Goal: Find specific page/section: Find specific page/section

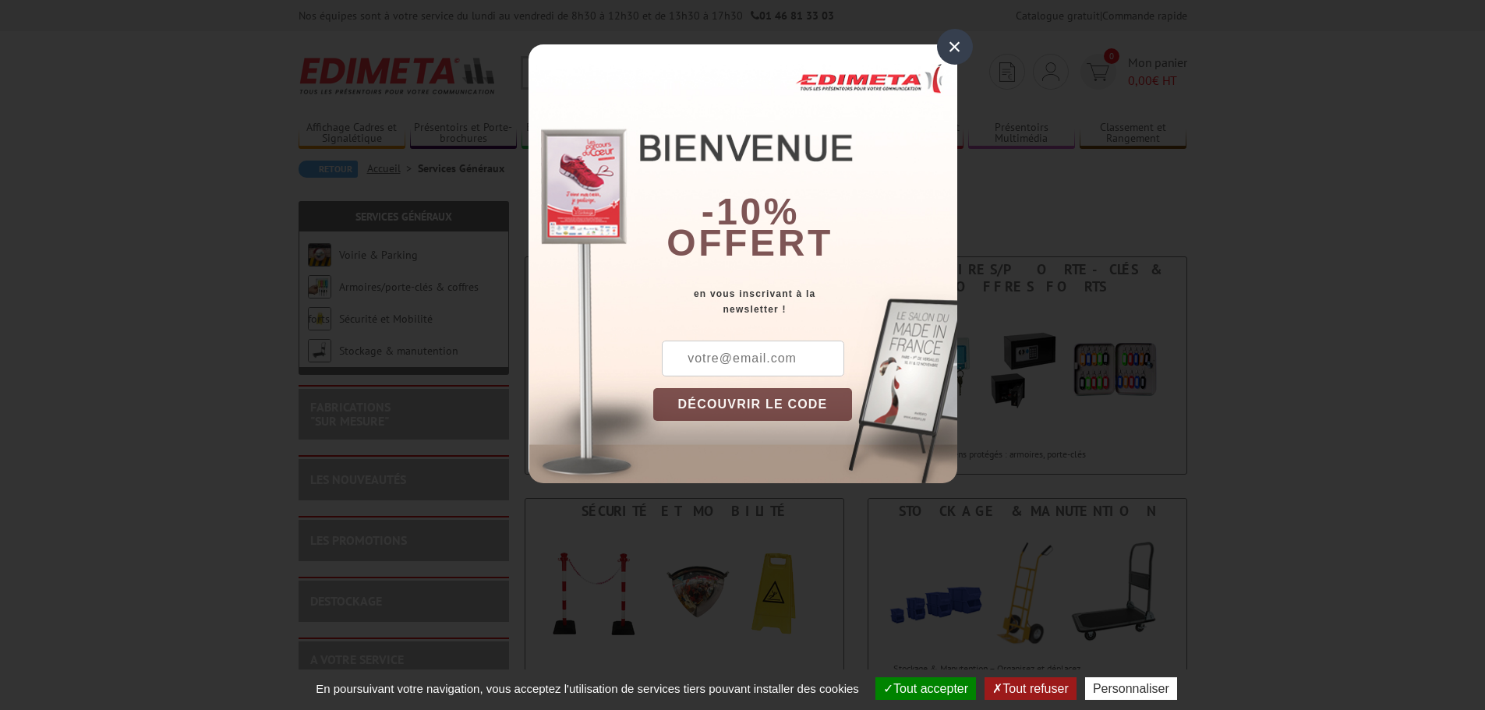
click at [954, 45] on div "×" at bounding box center [955, 47] width 36 height 36
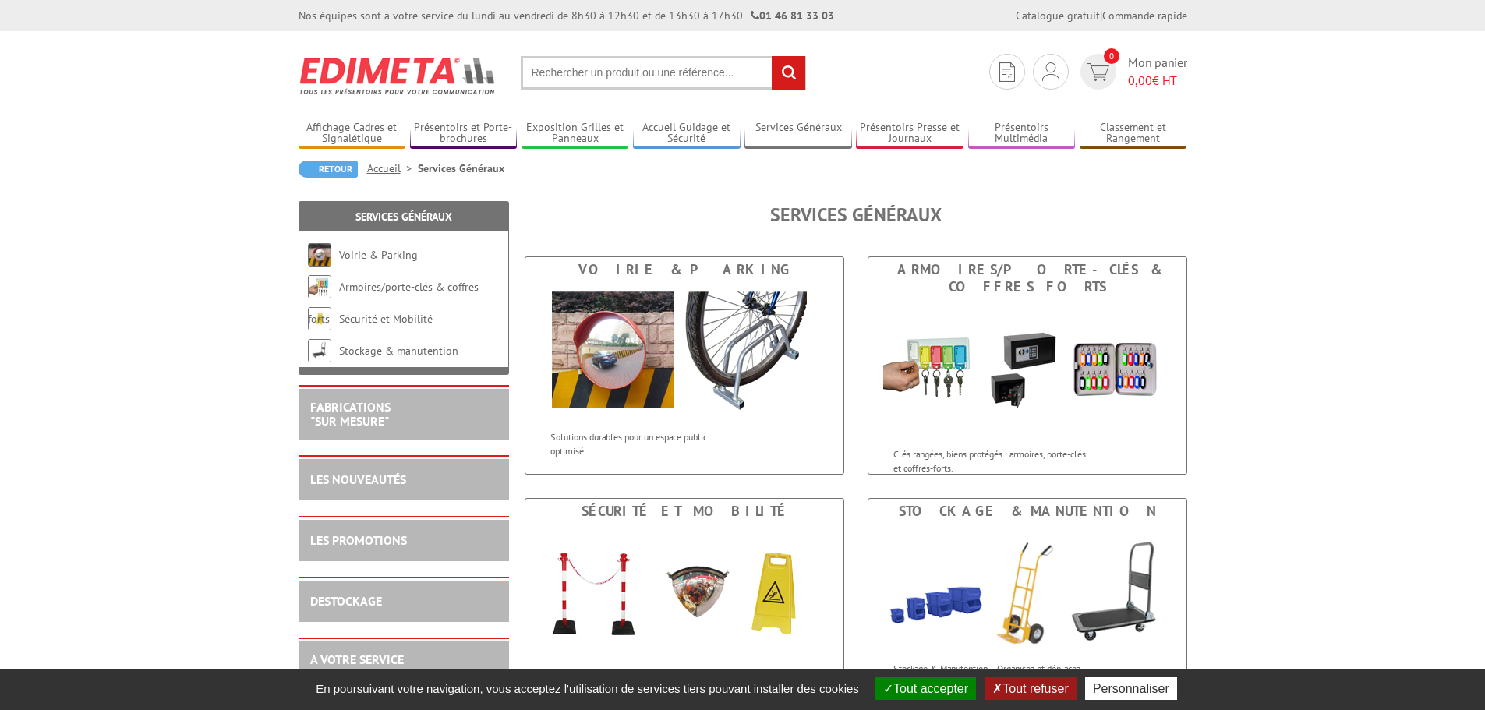
click at [568, 74] on input "text" at bounding box center [663, 73] width 285 height 34
type input "tablau blanc"
click at [772, 56] on input "rechercher" at bounding box center [789, 73] width 34 height 34
